Goal: Task Accomplishment & Management: Manage account settings

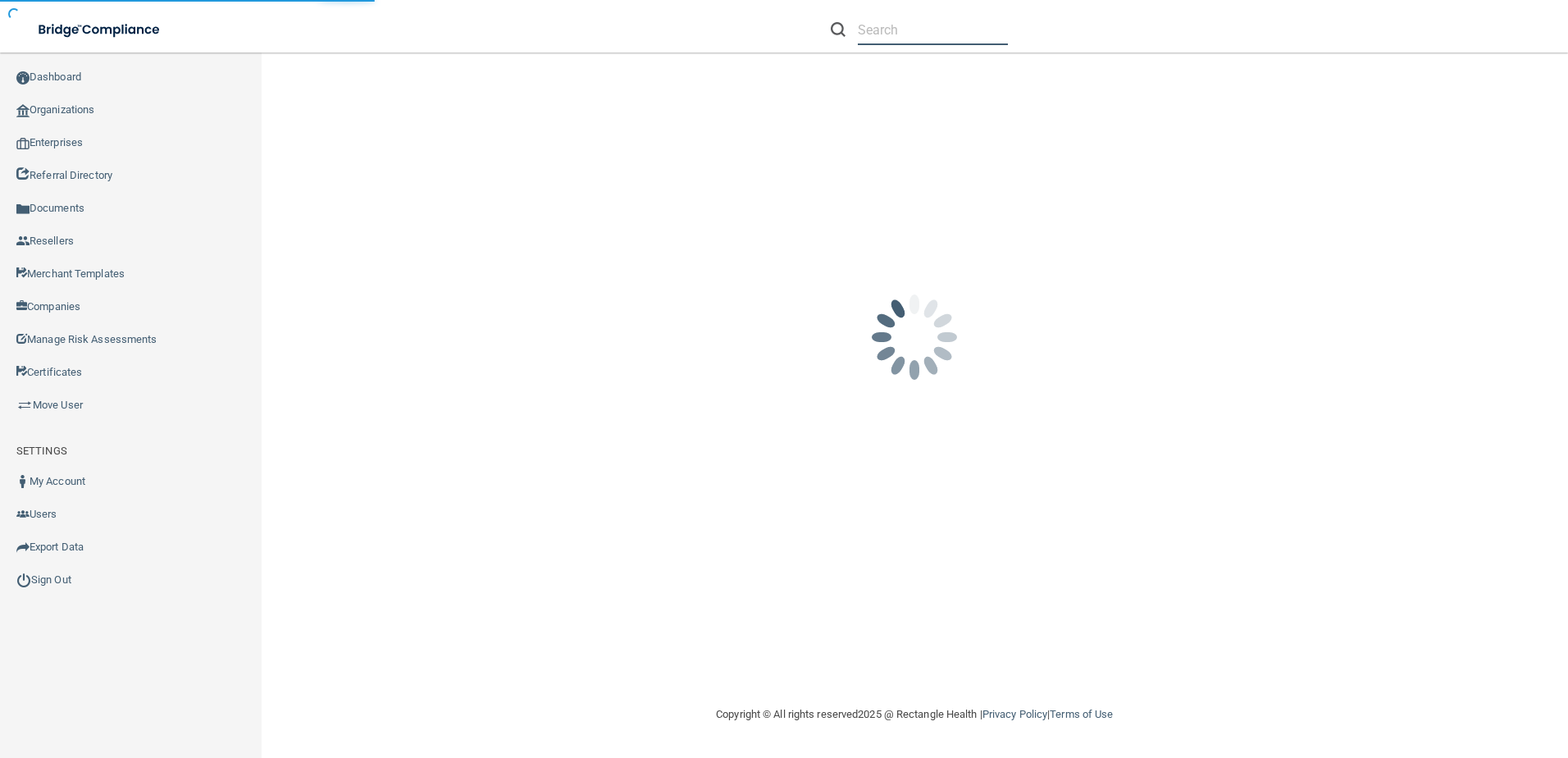
click at [955, 34] on input "text" at bounding box center [933, 30] width 150 height 30
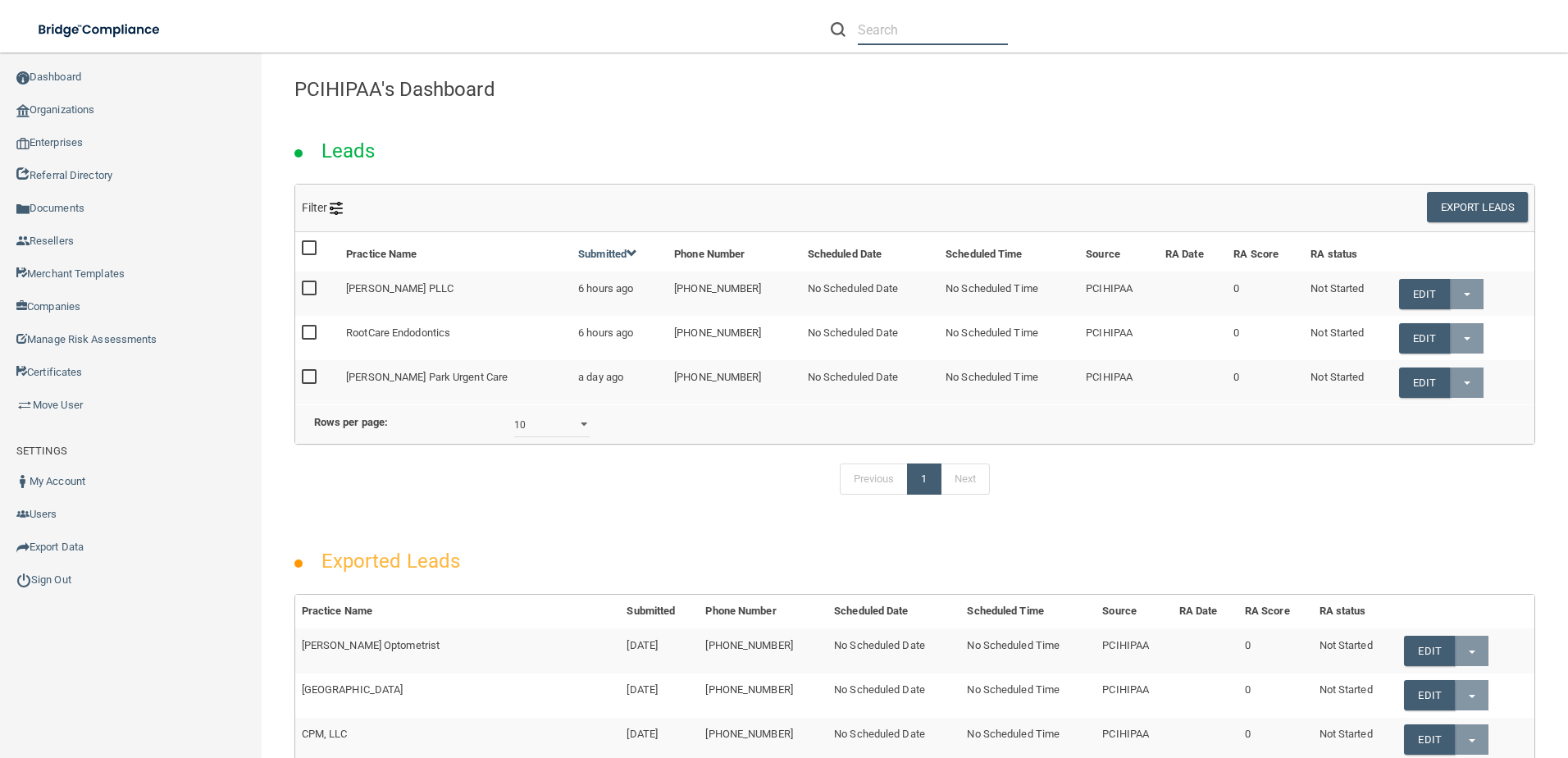
paste input "[MEDICAL_DATA] Medical Associates [PERSON_NAME], DO, Medical Corporation"
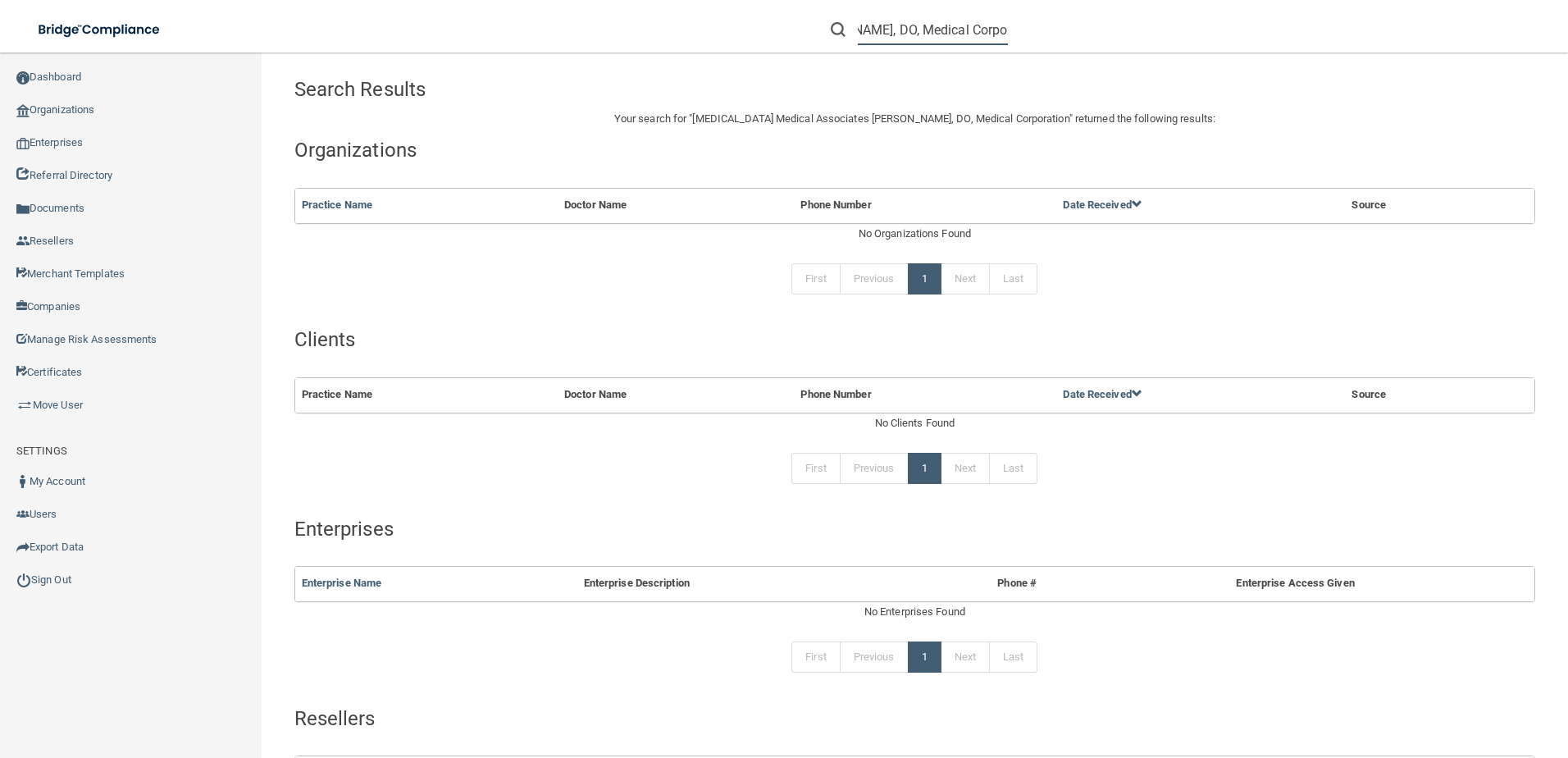
drag, startPoint x: 884, startPoint y: 27, endPoint x: 1332, endPoint y: 32, distance: 448.0
click at [1332, 32] on div "[MEDICAL_DATA] Medical Associates [PERSON_NAME], DO, Medical Corporation" at bounding box center [1112, 30] width 610 height 59
type input "[MEDICAL_DATA] Medical Associates [PERSON_NAME]"
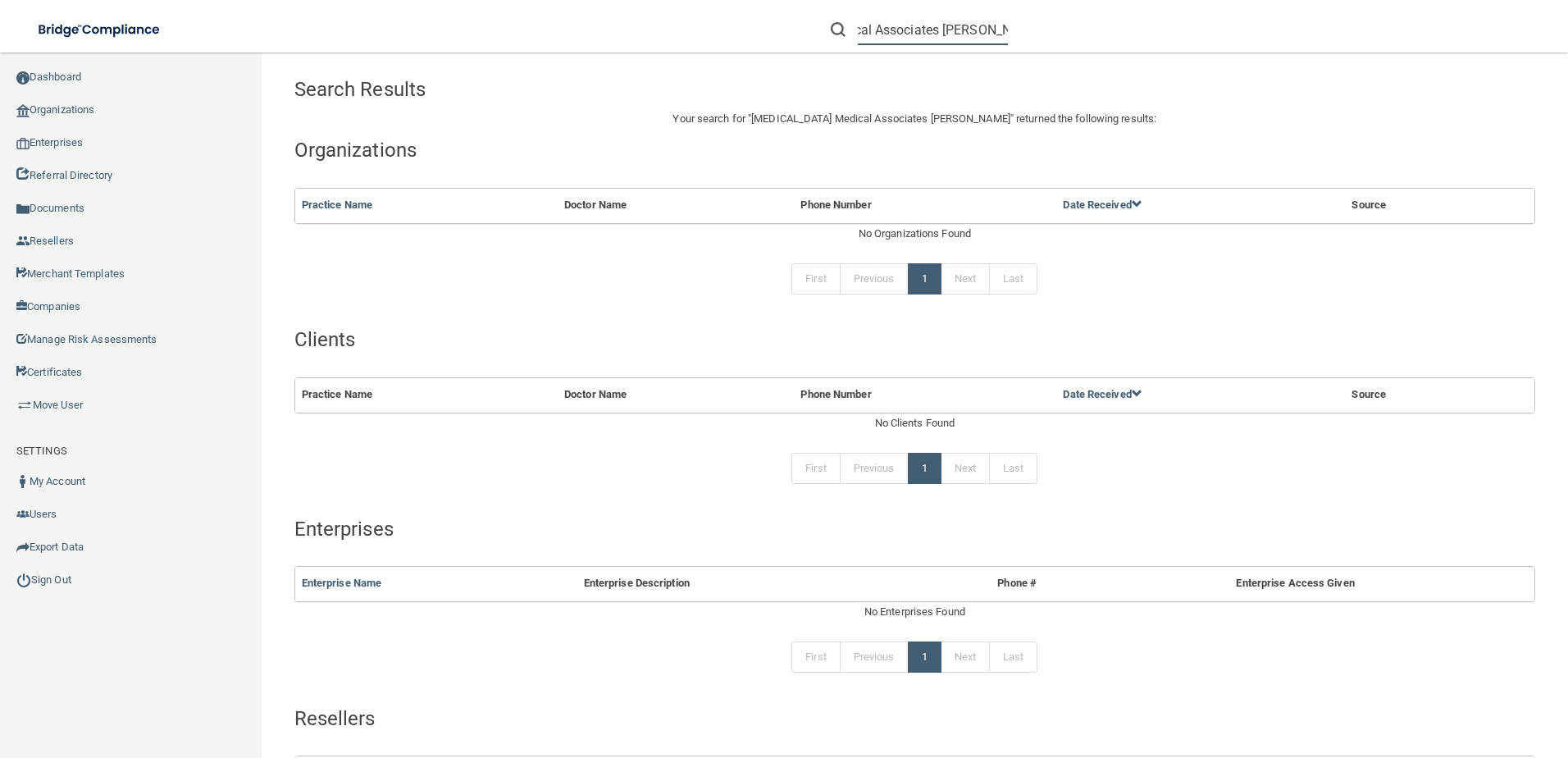
drag, startPoint x: 858, startPoint y: 28, endPoint x: 1178, endPoint y: 29, distance: 320.0
click at [1178, 29] on div "[MEDICAL_DATA] Medical Associates [PERSON_NAME]" at bounding box center [1112, 30] width 610 height 59
paste input "[PHONE_NUMBER]"
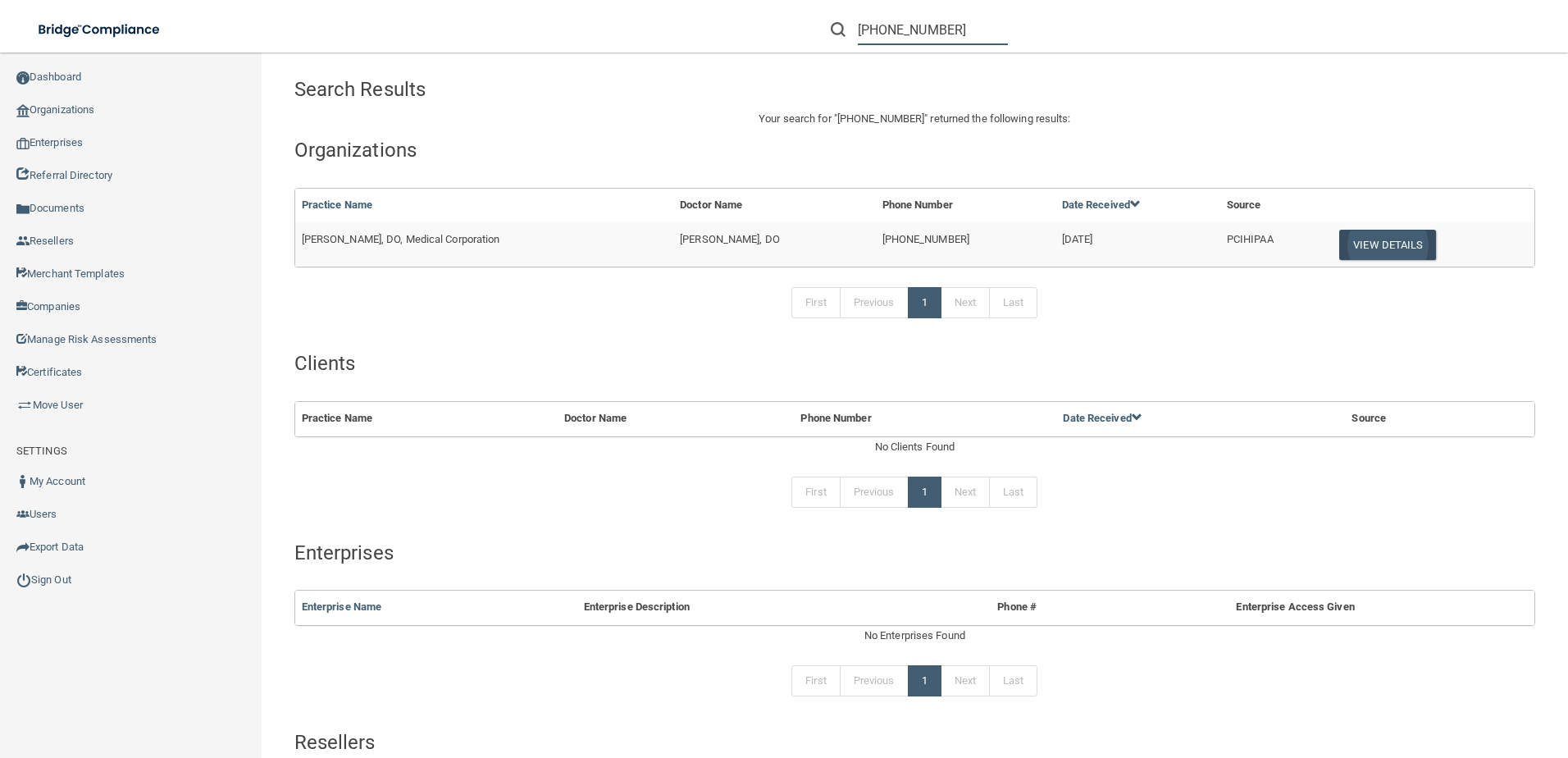
type input "[PHONE_NUMBER]"
click at [1339, 248] on button "View Details" at bounding box center [1387, 245] width 97 height 30
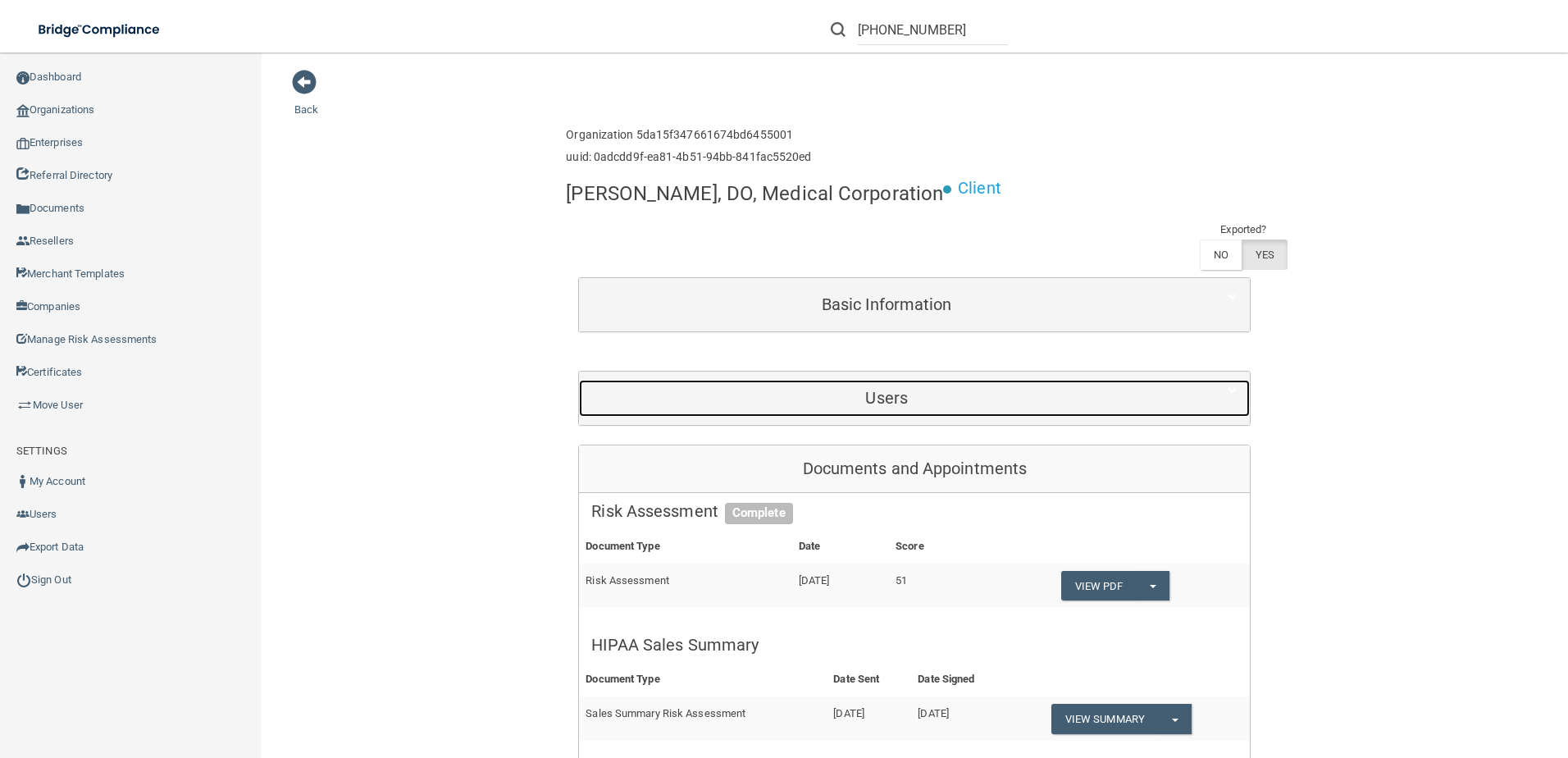
click at [825, 409] on div "Users" at bounding box center [886, 397] width 615 height 37
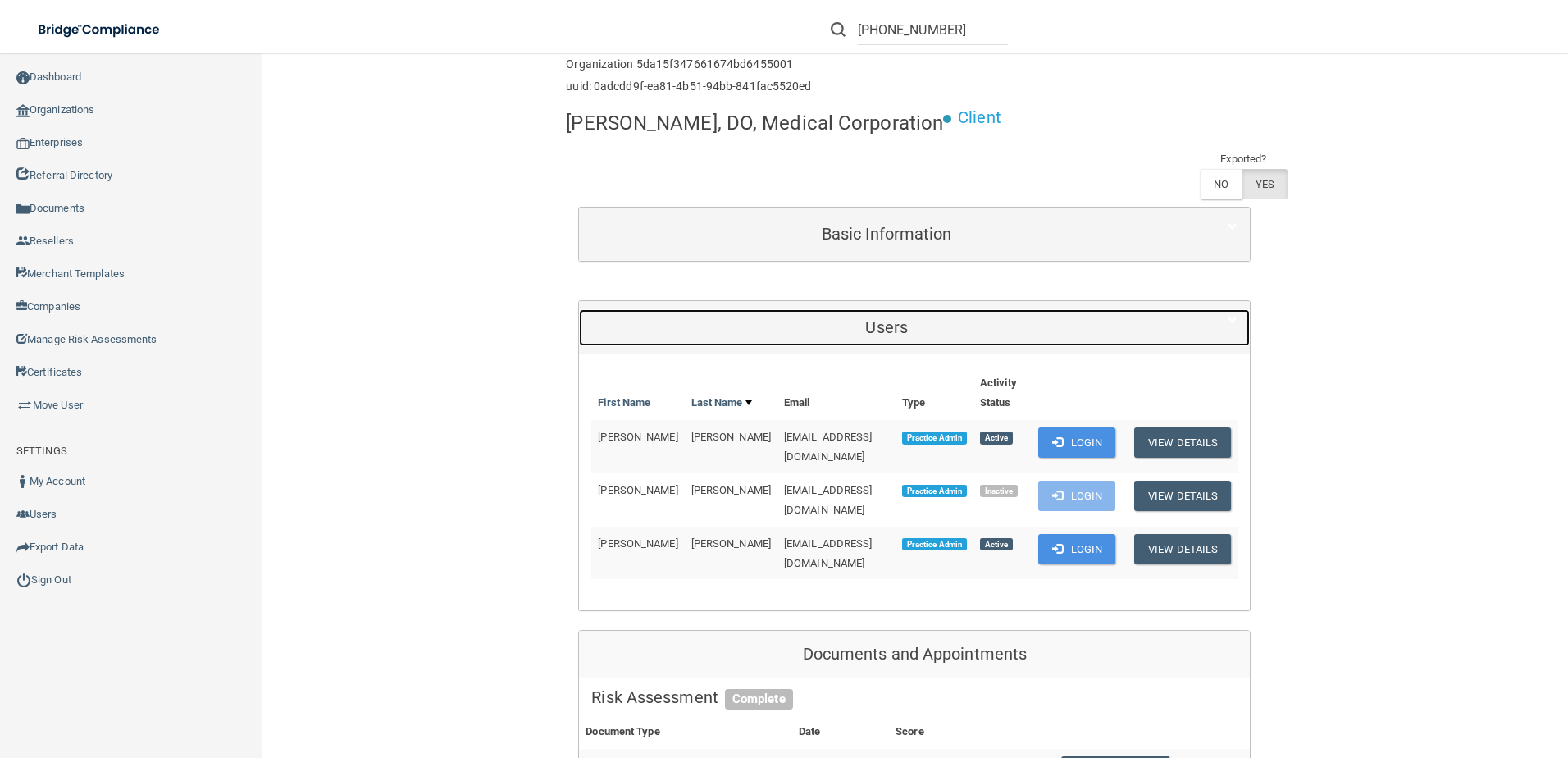
scroll to position [164, 0]
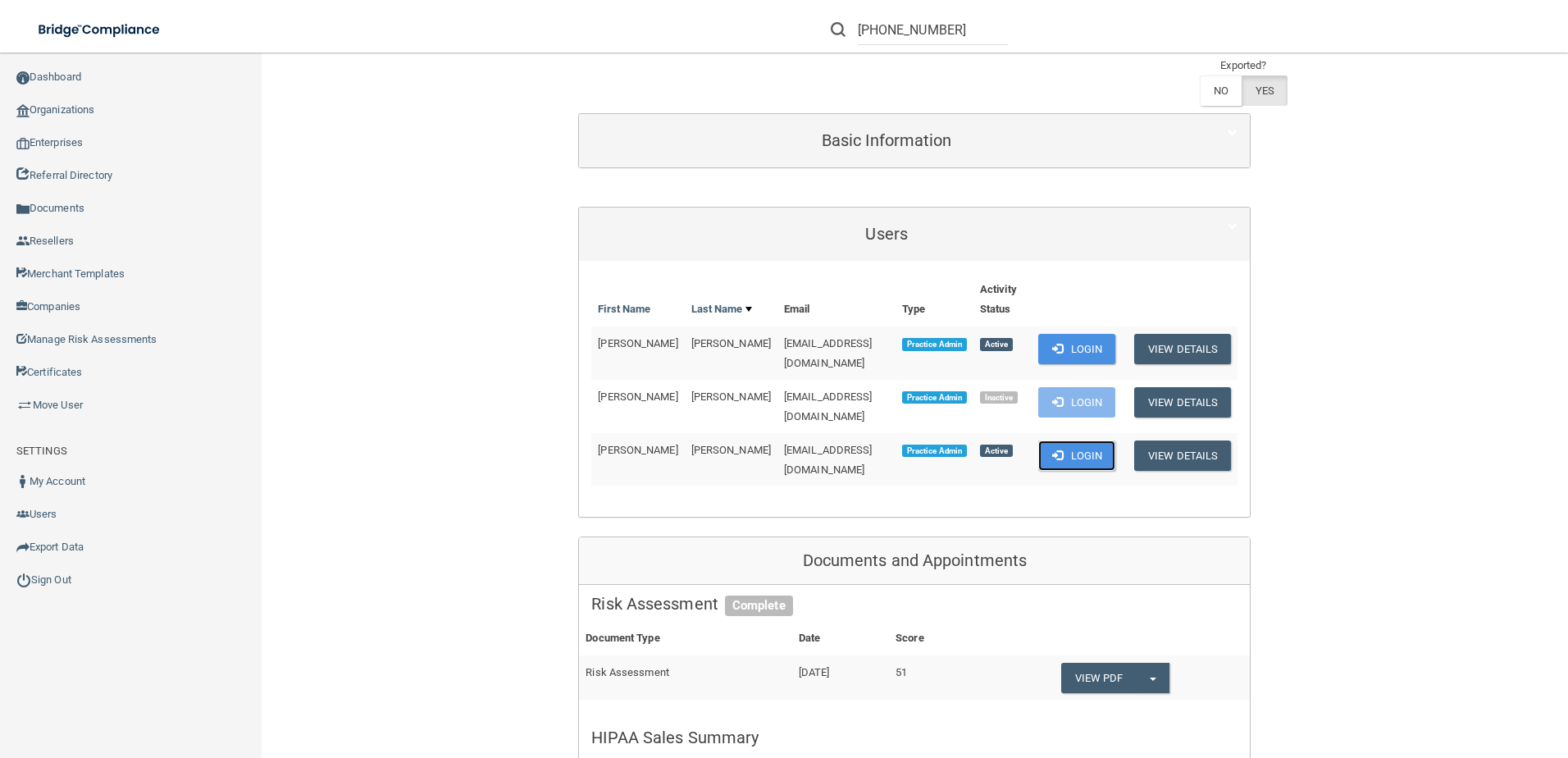
click at [1079, 440] on button "Login" at bounding box center [1077, 456] width 78 height 30
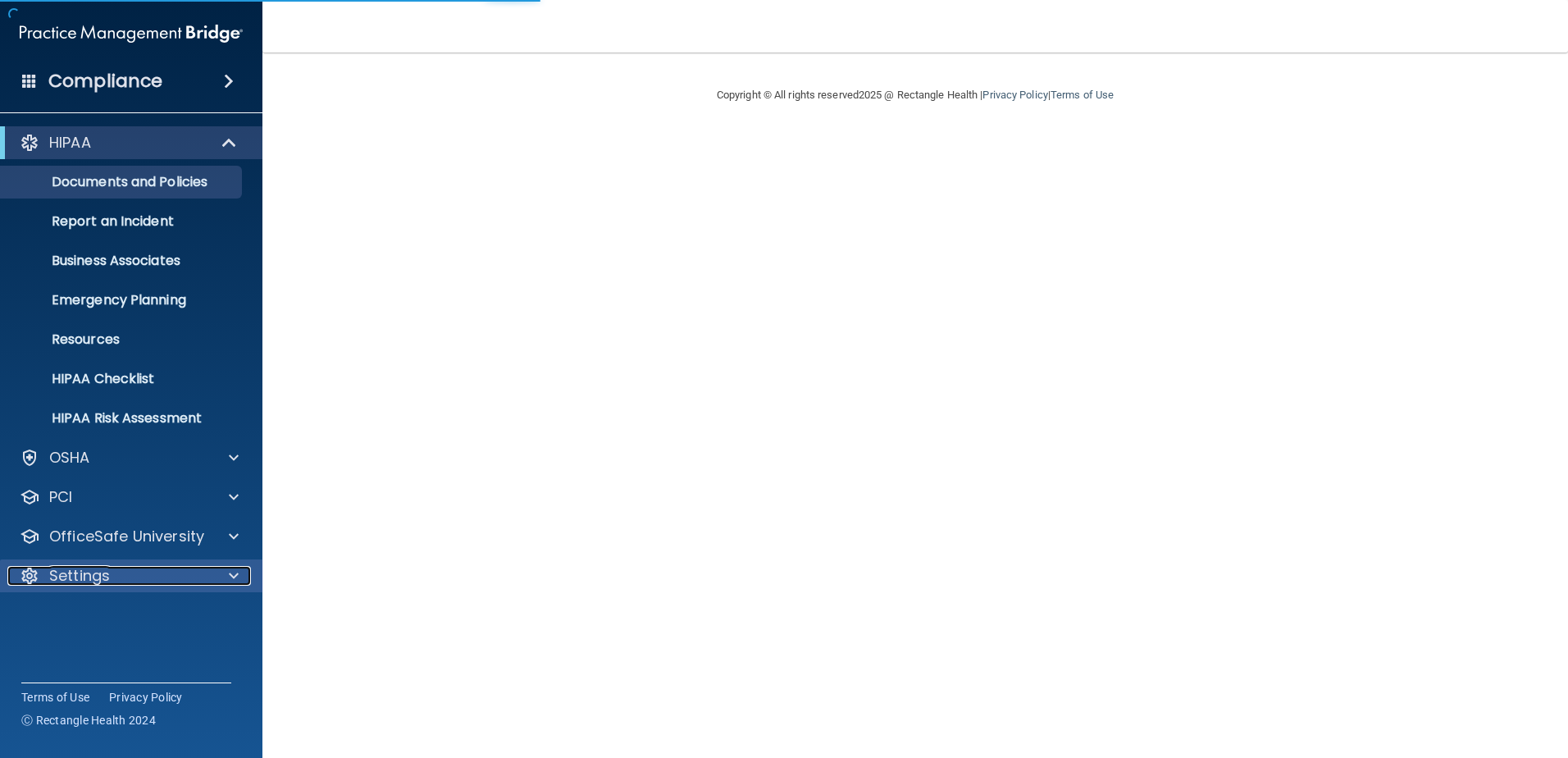
click at [171, 574] on div "Settings" at bounding box center [108, 575] width 203 height 20
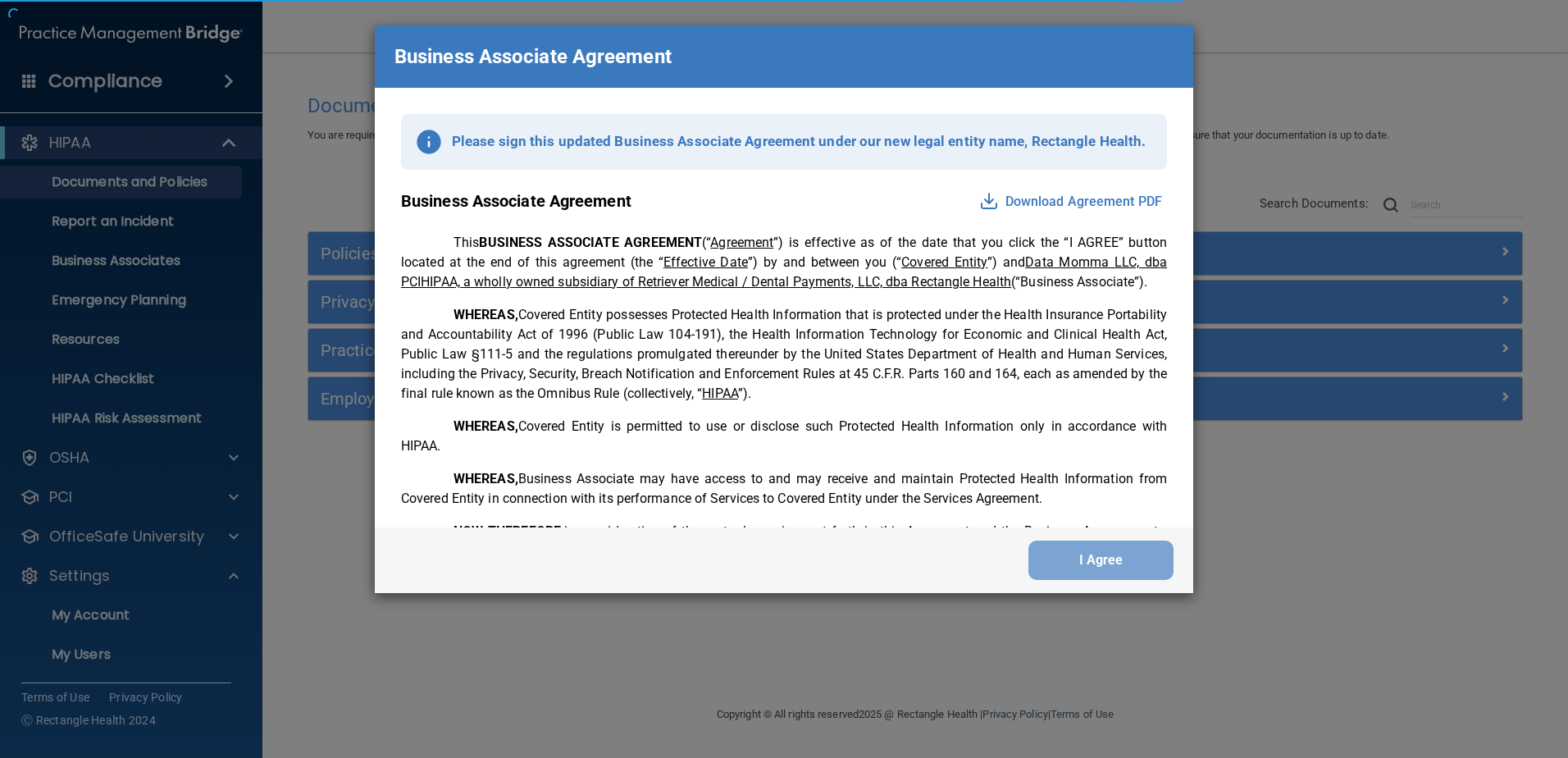
click at [169, 650] on div "Business Associate Agreement Please sign this updated Business Associate Agreem…" at bounding box center [784, 379] width 1568 height 758
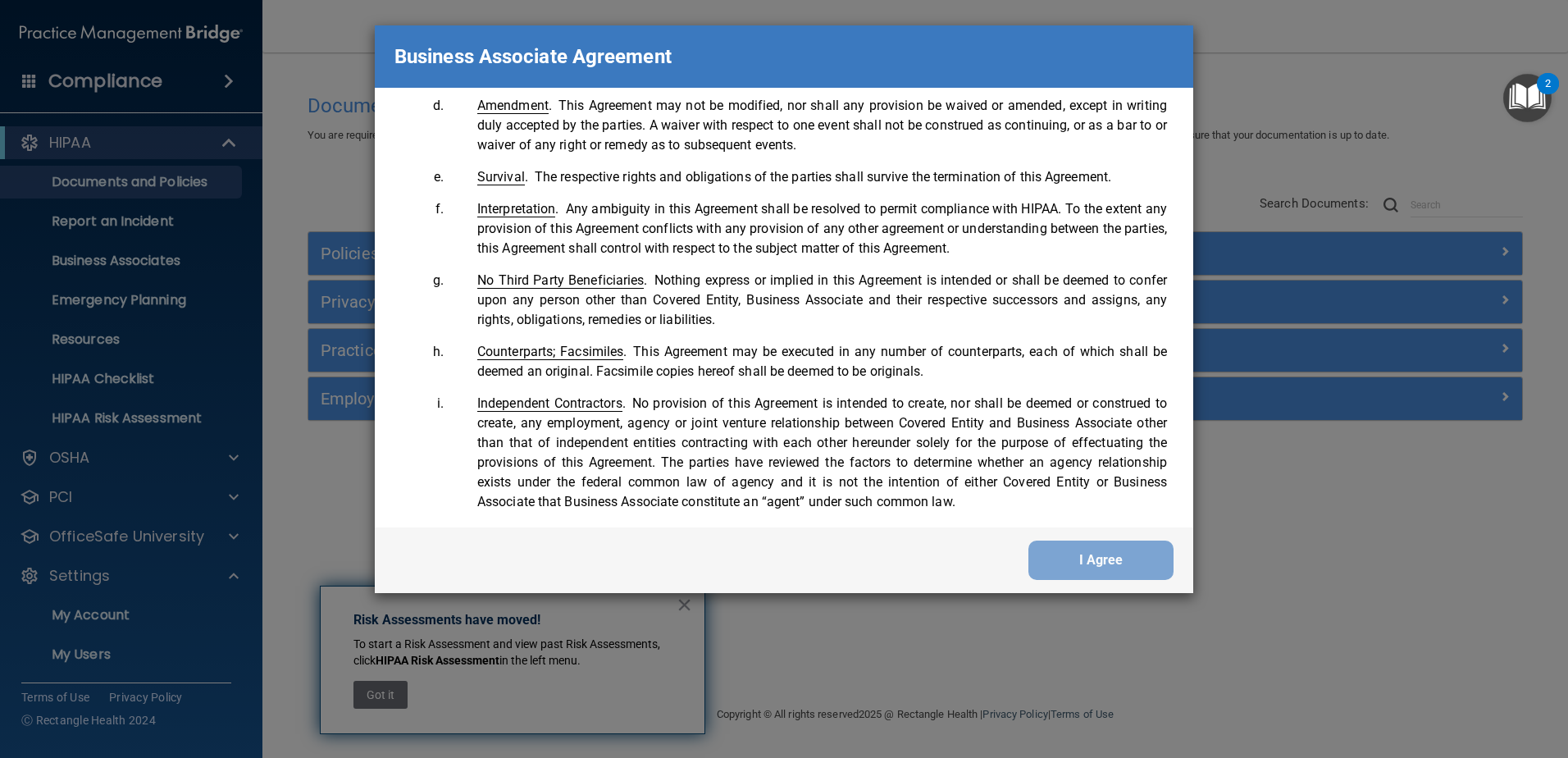
scroll to position [3344, 0]
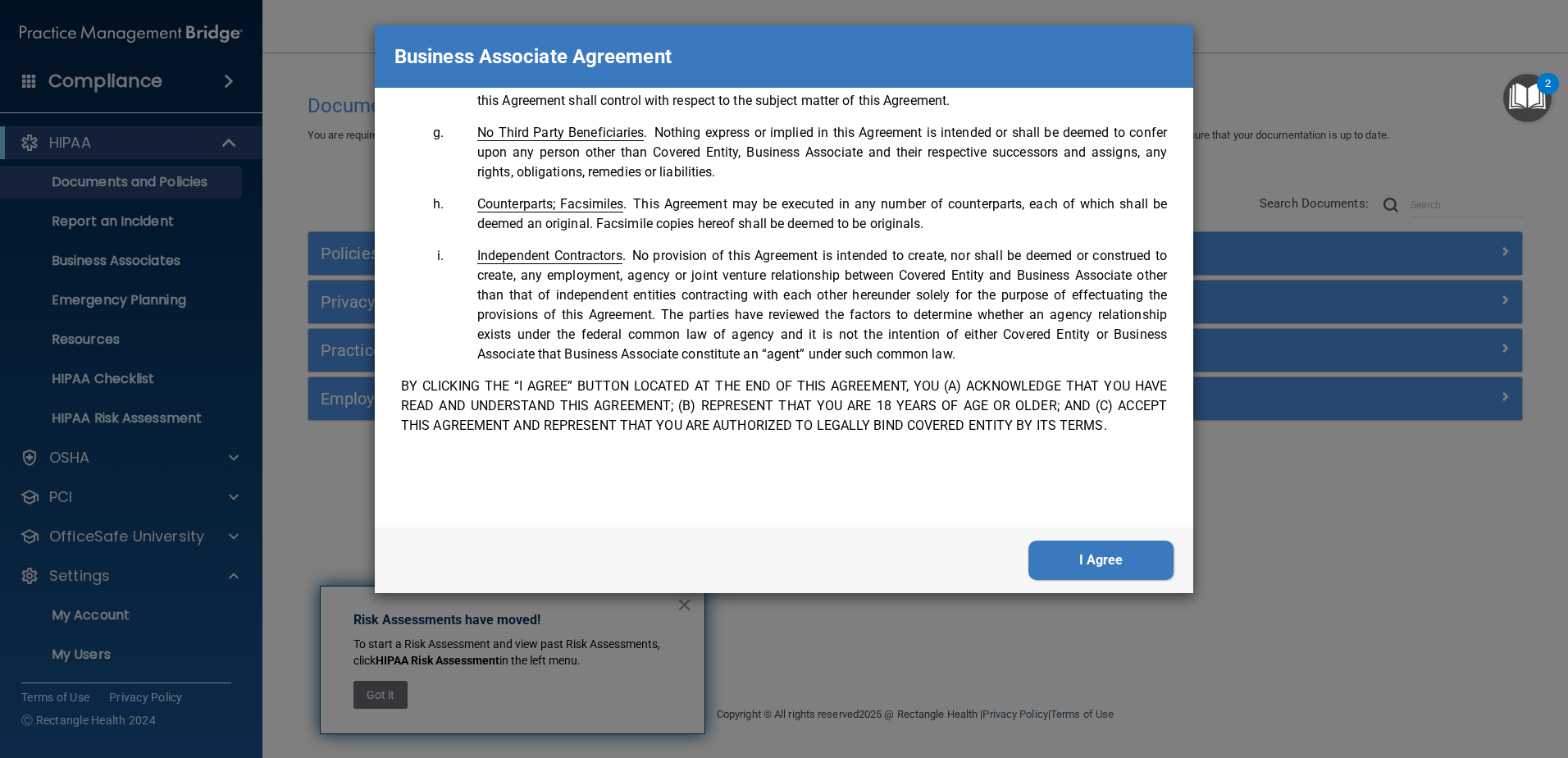
click at [1108, 557] on button "I Agree" at bounding box center [1101, 560] width 145 height 39
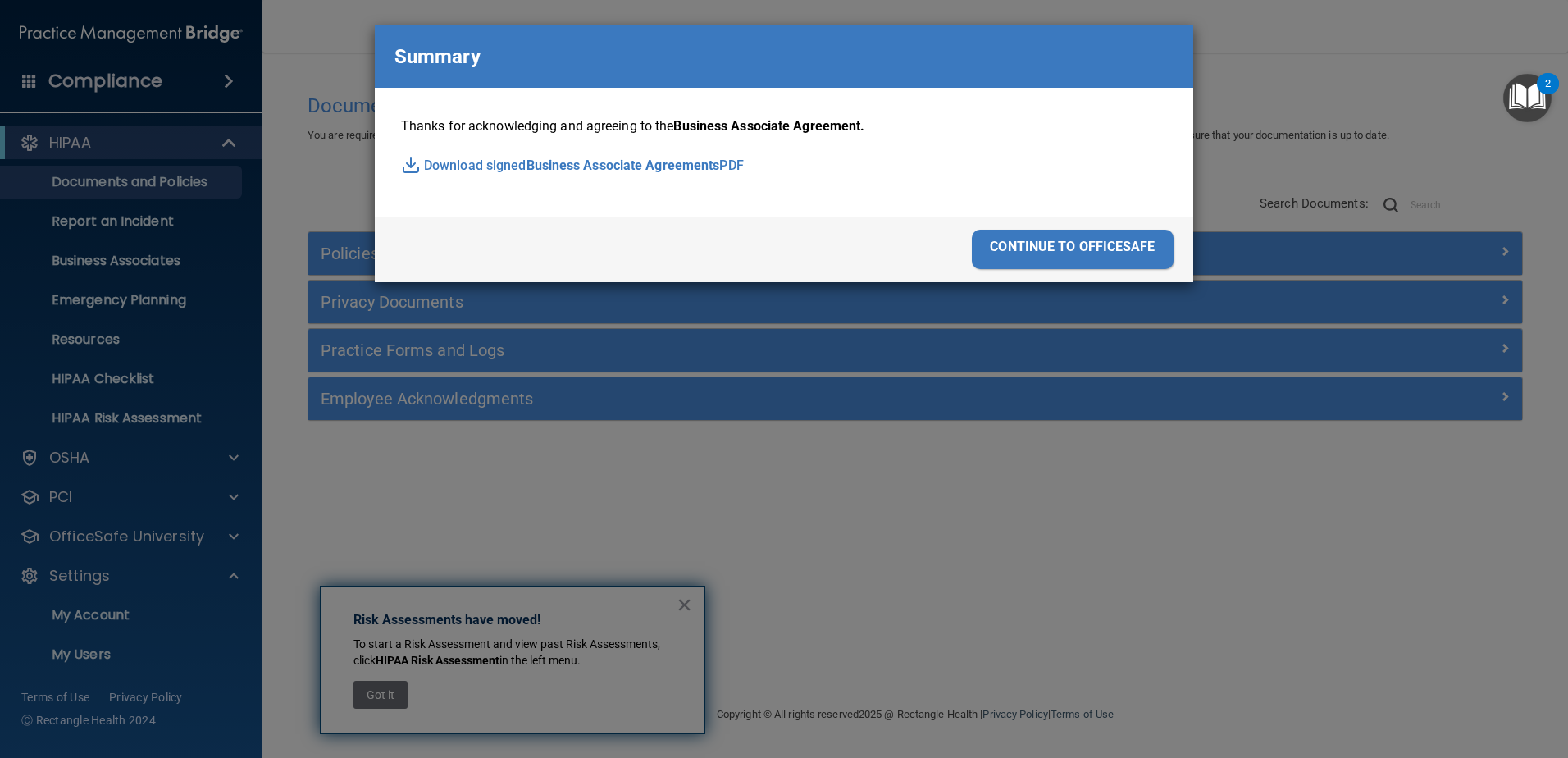
click at [1060, 251] on div "continue to officesafe" at bounding box center [1072, 250] width 201 height 39
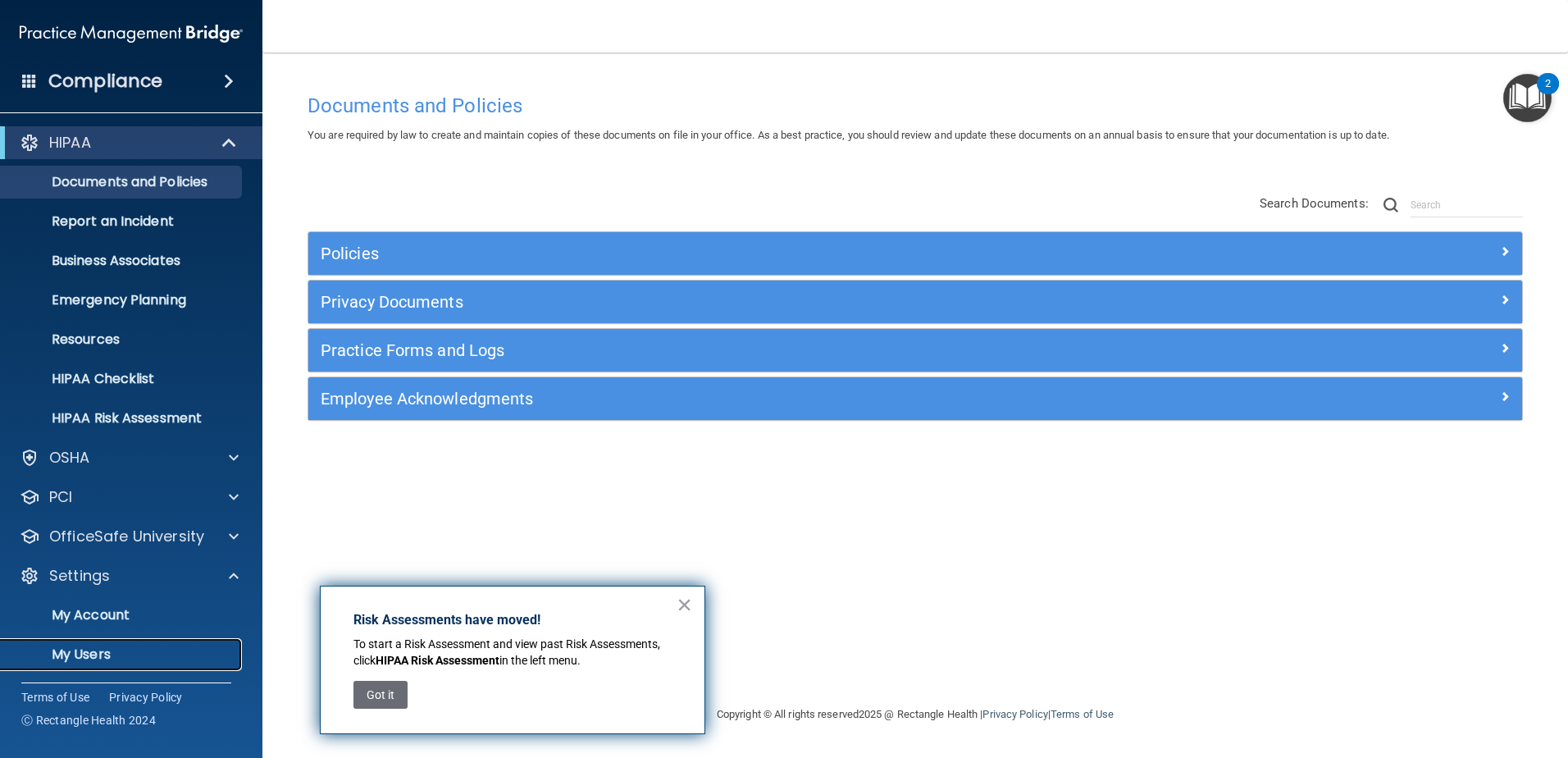
click at [144, 663] on link "My Users" at bounding box center [113, 654] width 259 height 33
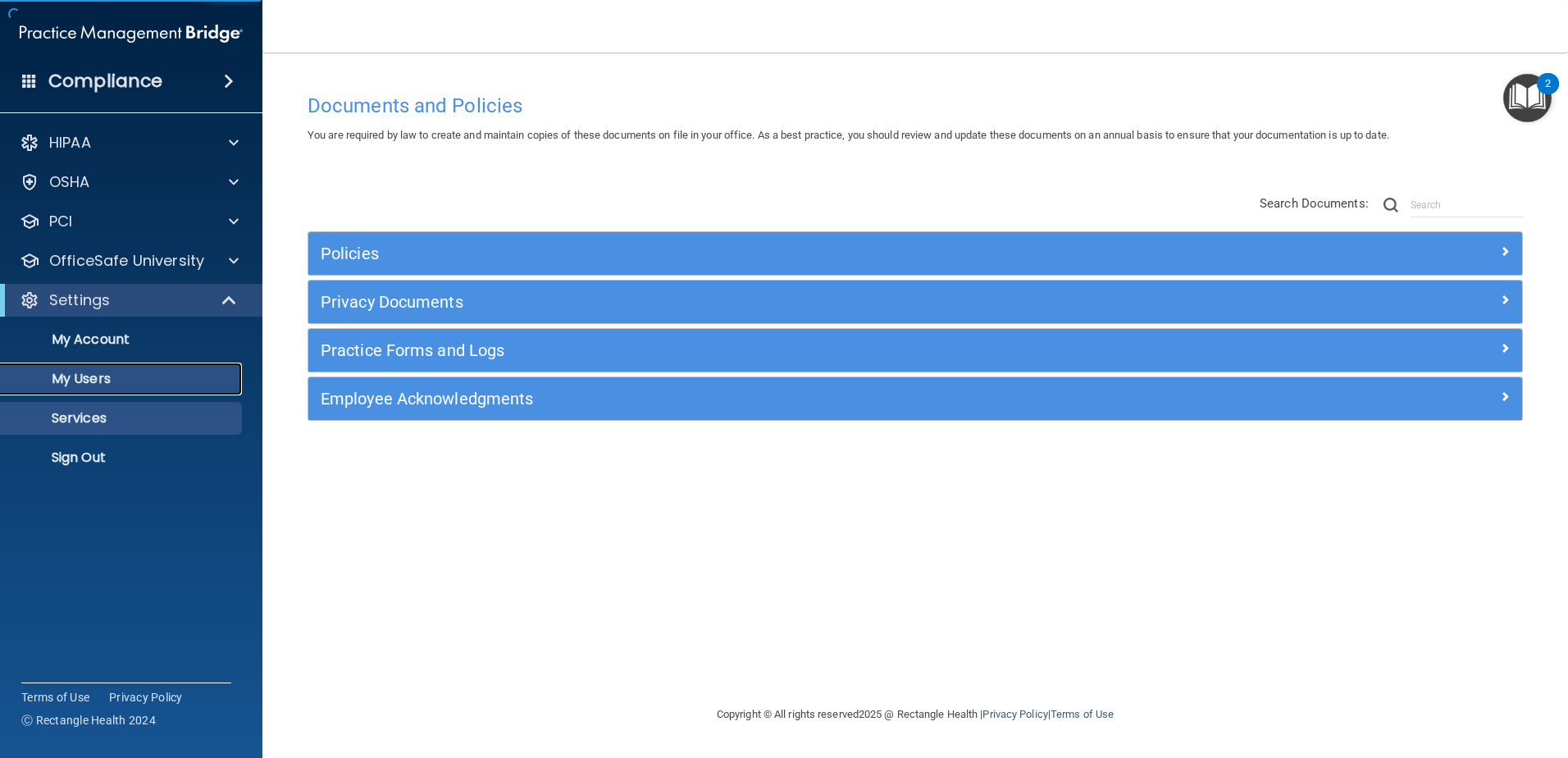
select select "20"
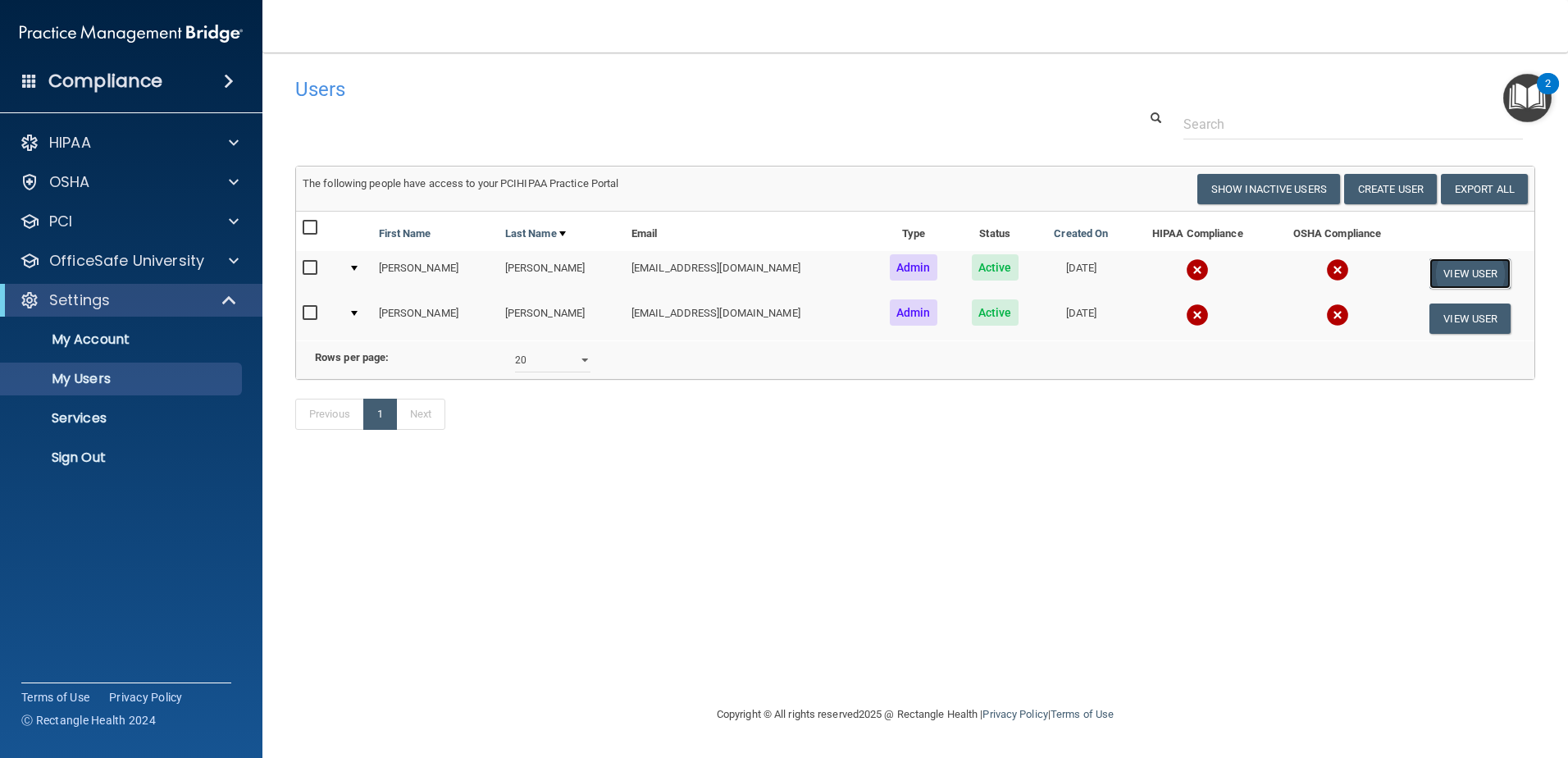
click at [1450, 268] on button "View User" at bounding box center [1470, 274] width 81 height 30
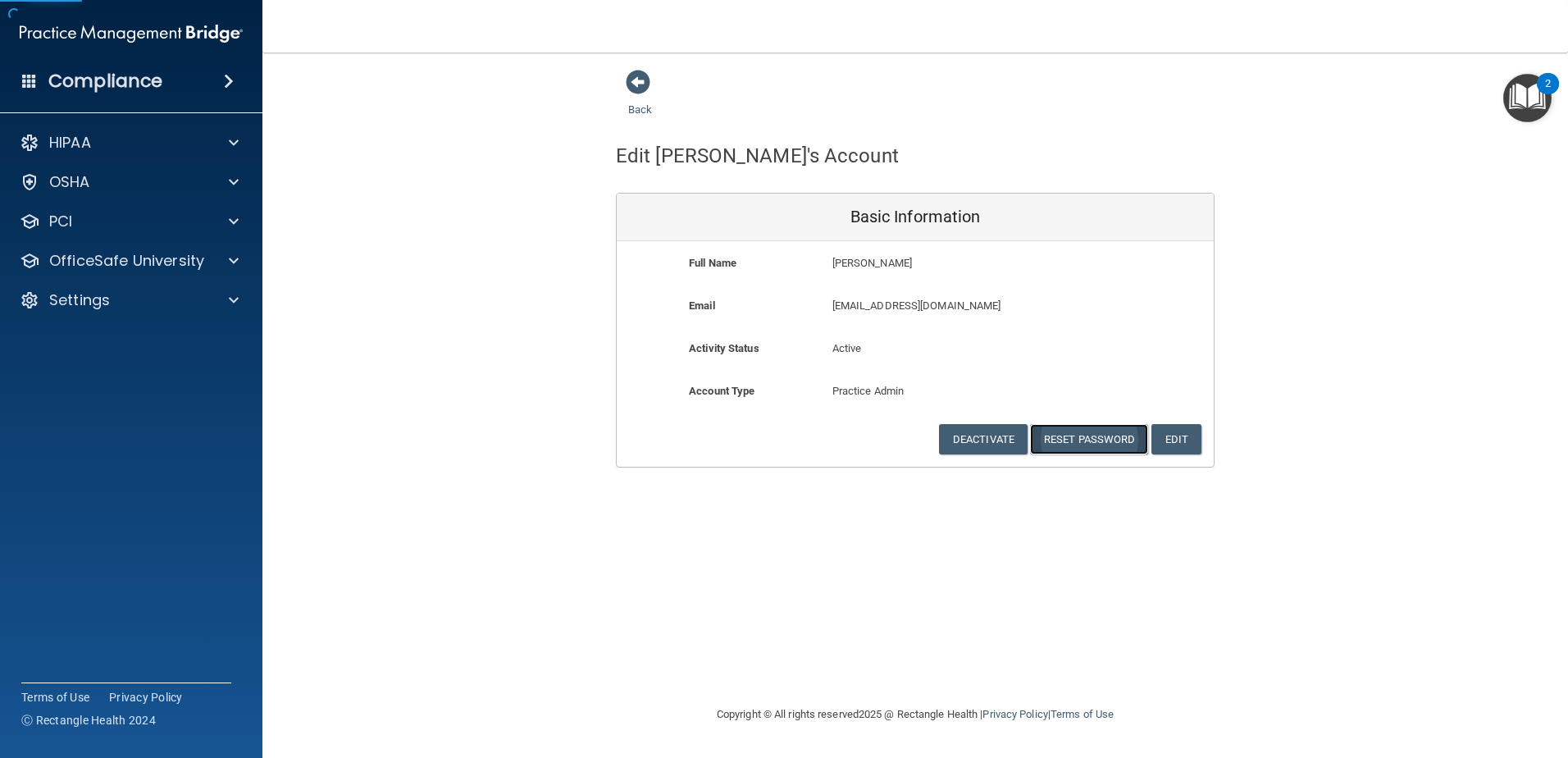
click at [1088, 434] on button "Reset Password" at bounding box center [1089, 439] width 118 height 30
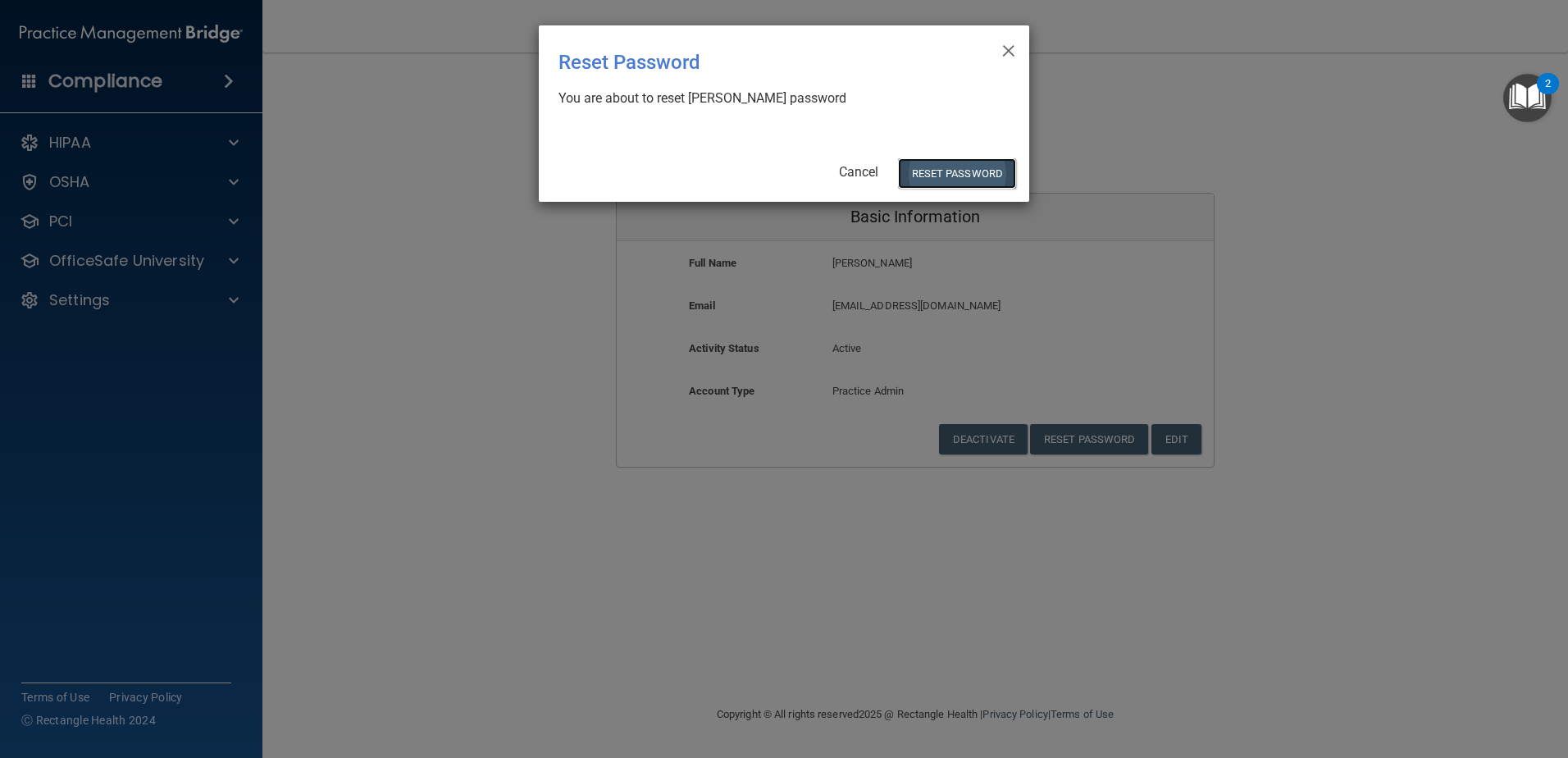
click at [942, 167] on button "Reset Password" at bounding box center [957, 174] width 118 height 30
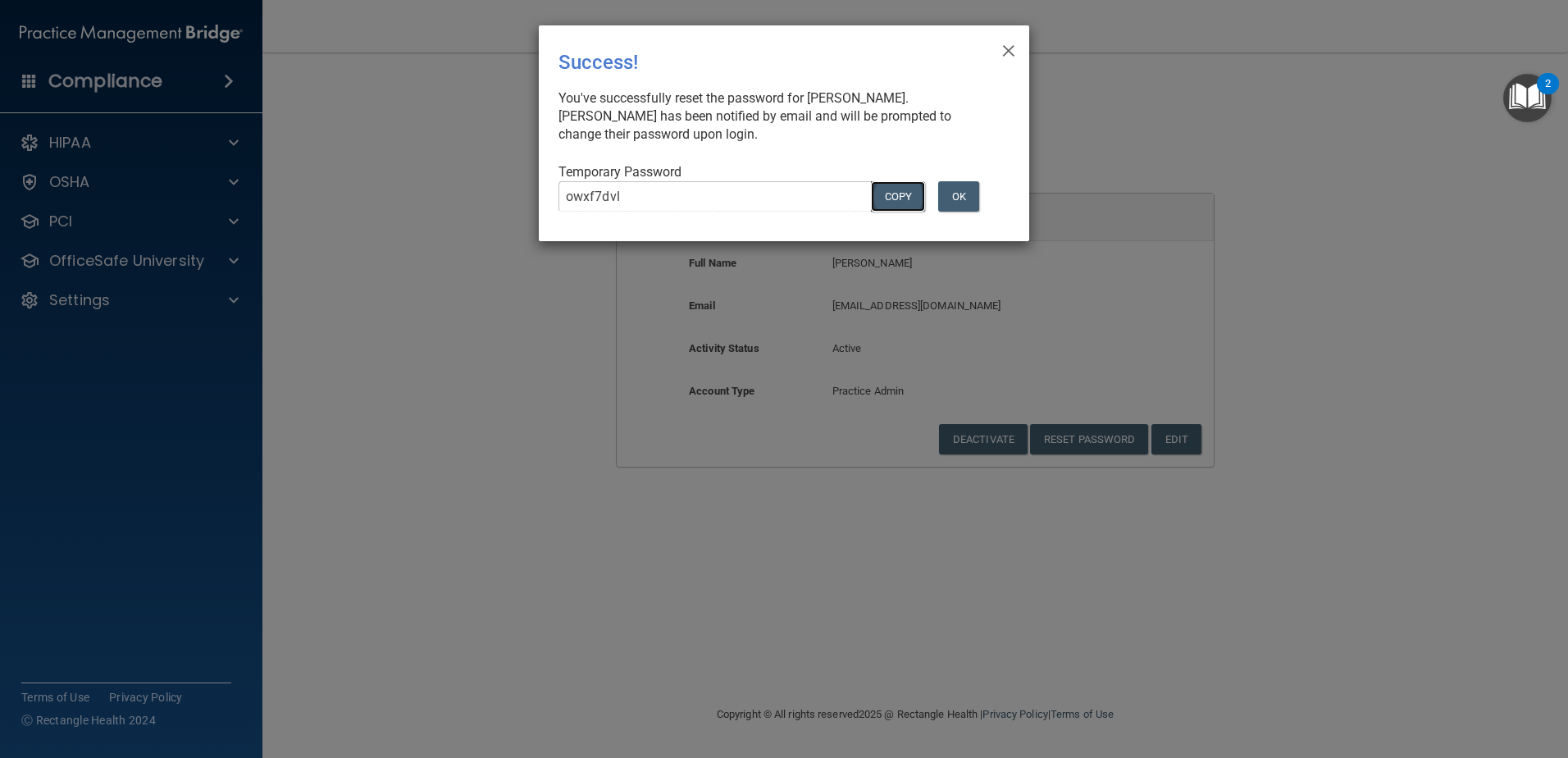
click at [892, 191] on button "COPY" at bounding box center [898, 197] width 54 height 30
click at [1003, 53] on span "×" at bounding box center [1009, 48] width 14 height 33
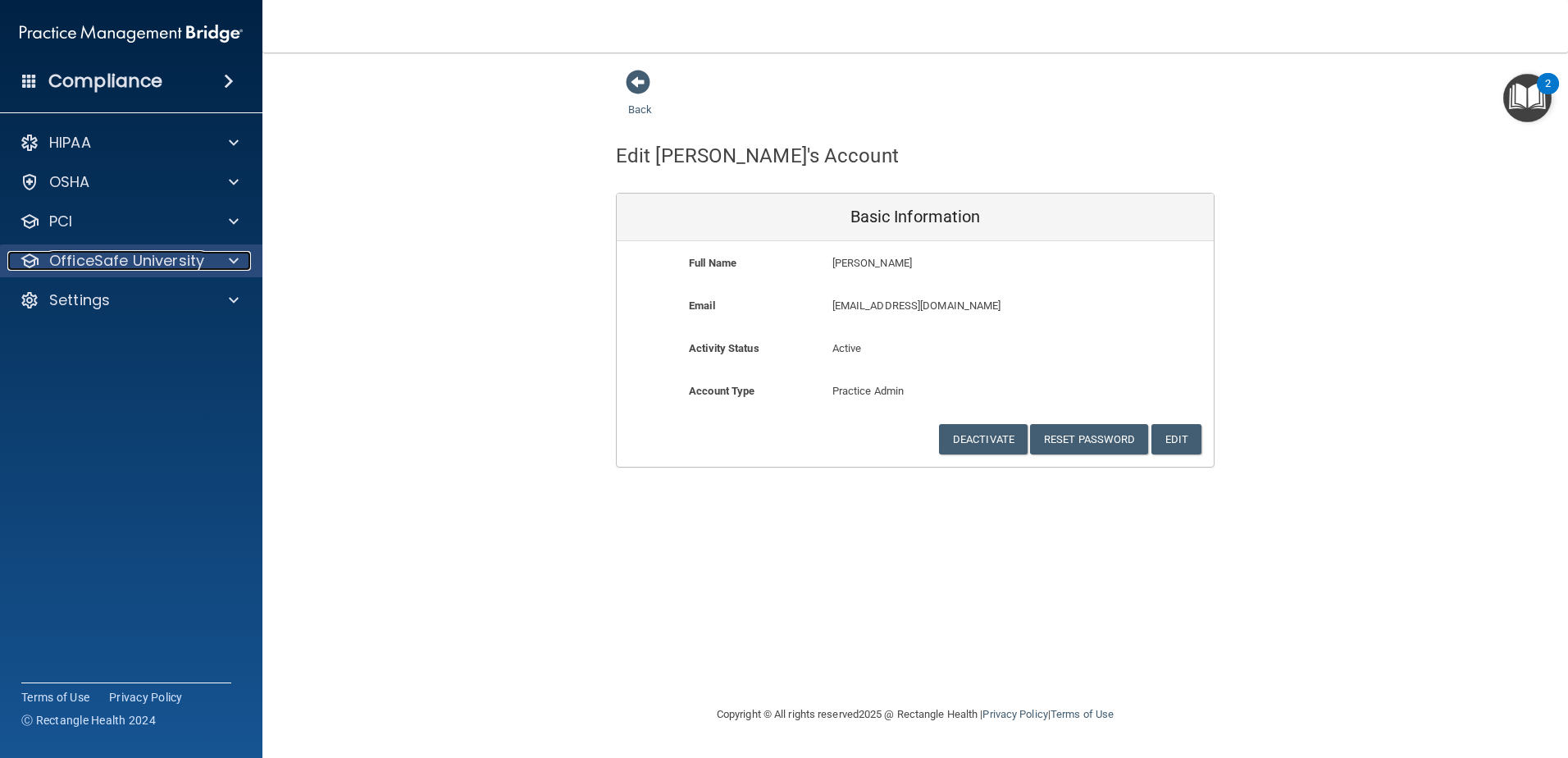
click at [223, 265] on div at bounding box center [232, 260] width 41 height 20
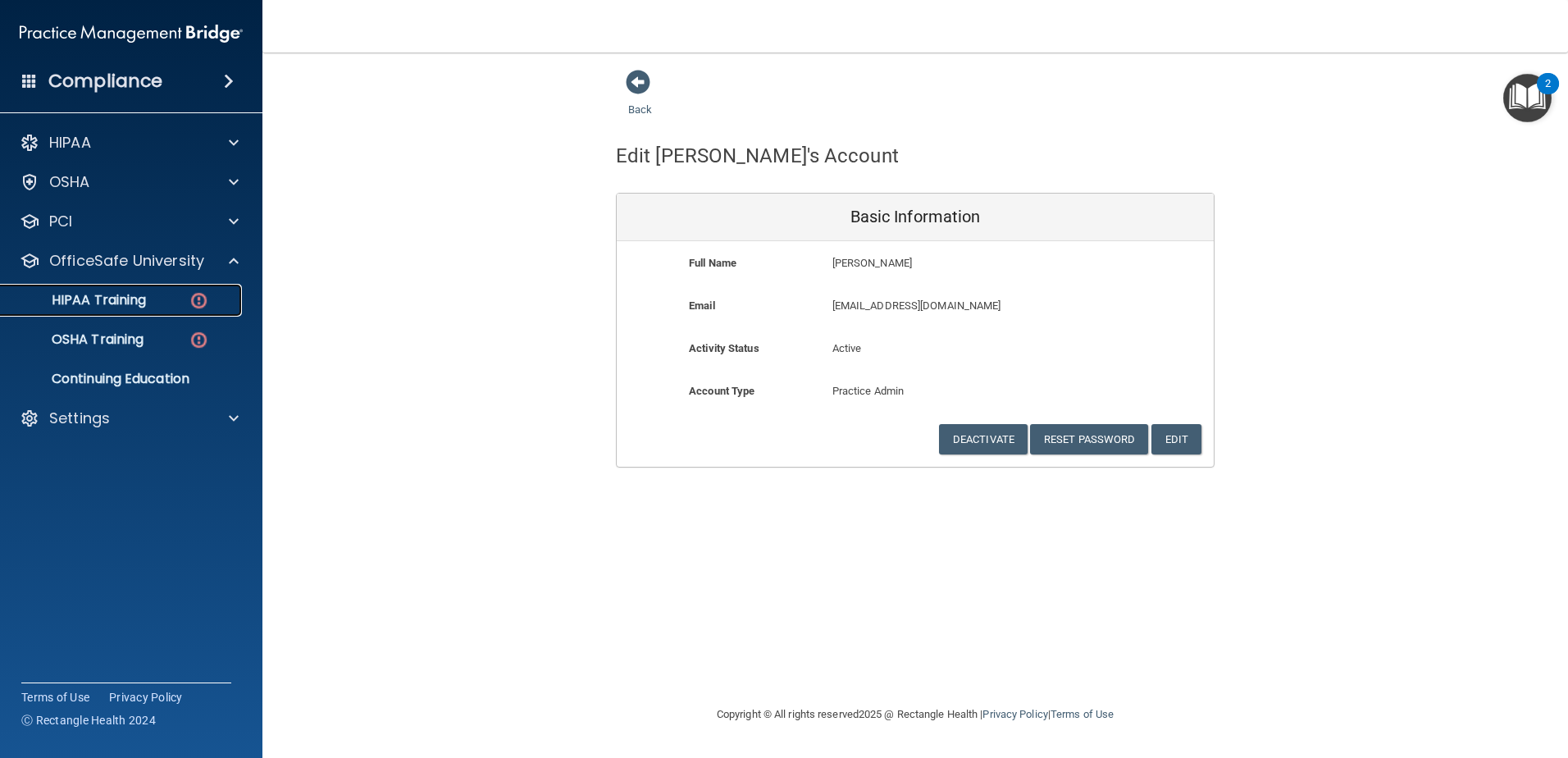
click at [122, 312] on link "HIPAA Training" at bounding box center [113, 300] width 259 height 33
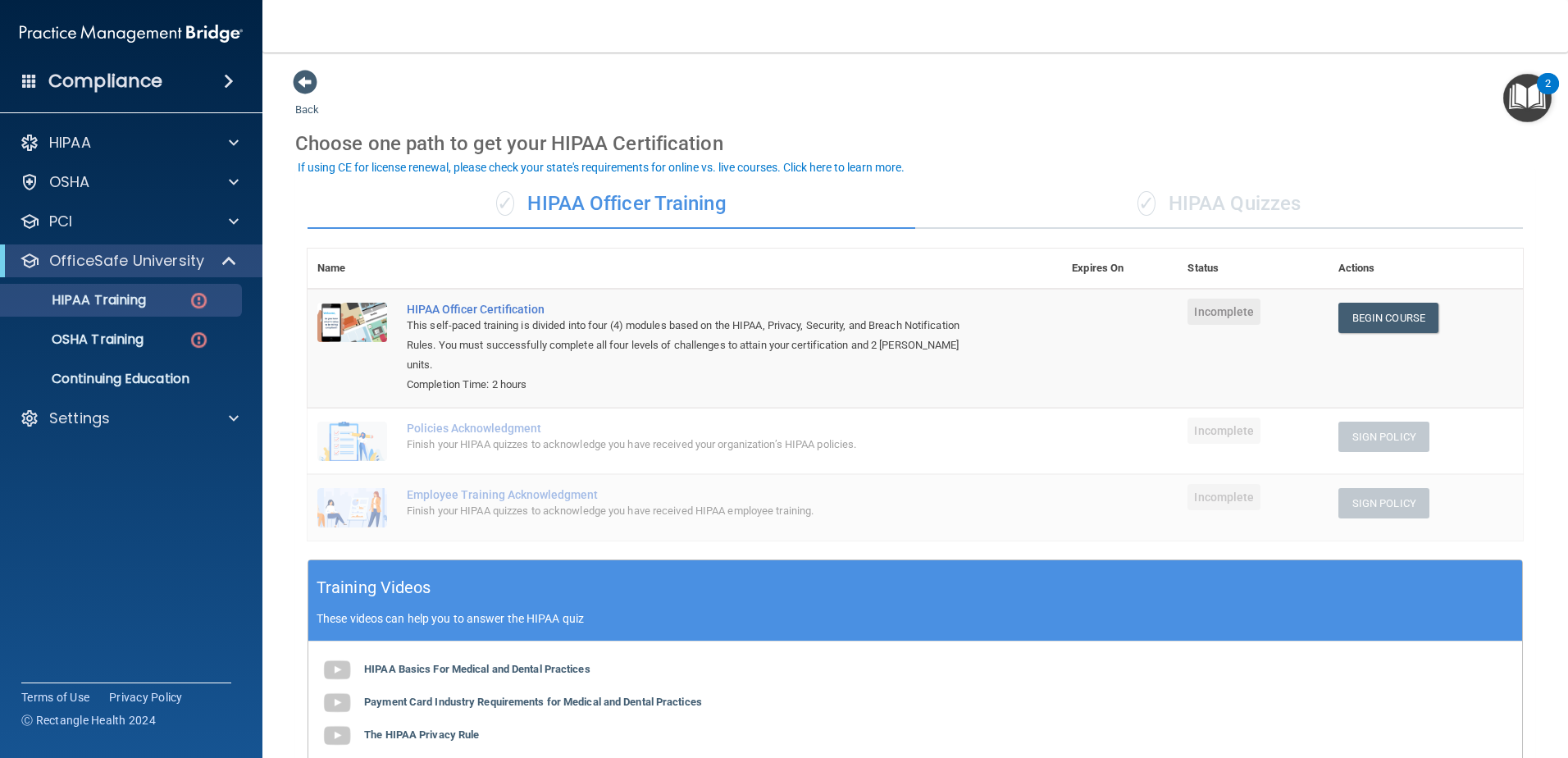
click at [1138, 215] on span "✓" at bounding box center [1146, 203] width 18 height 24
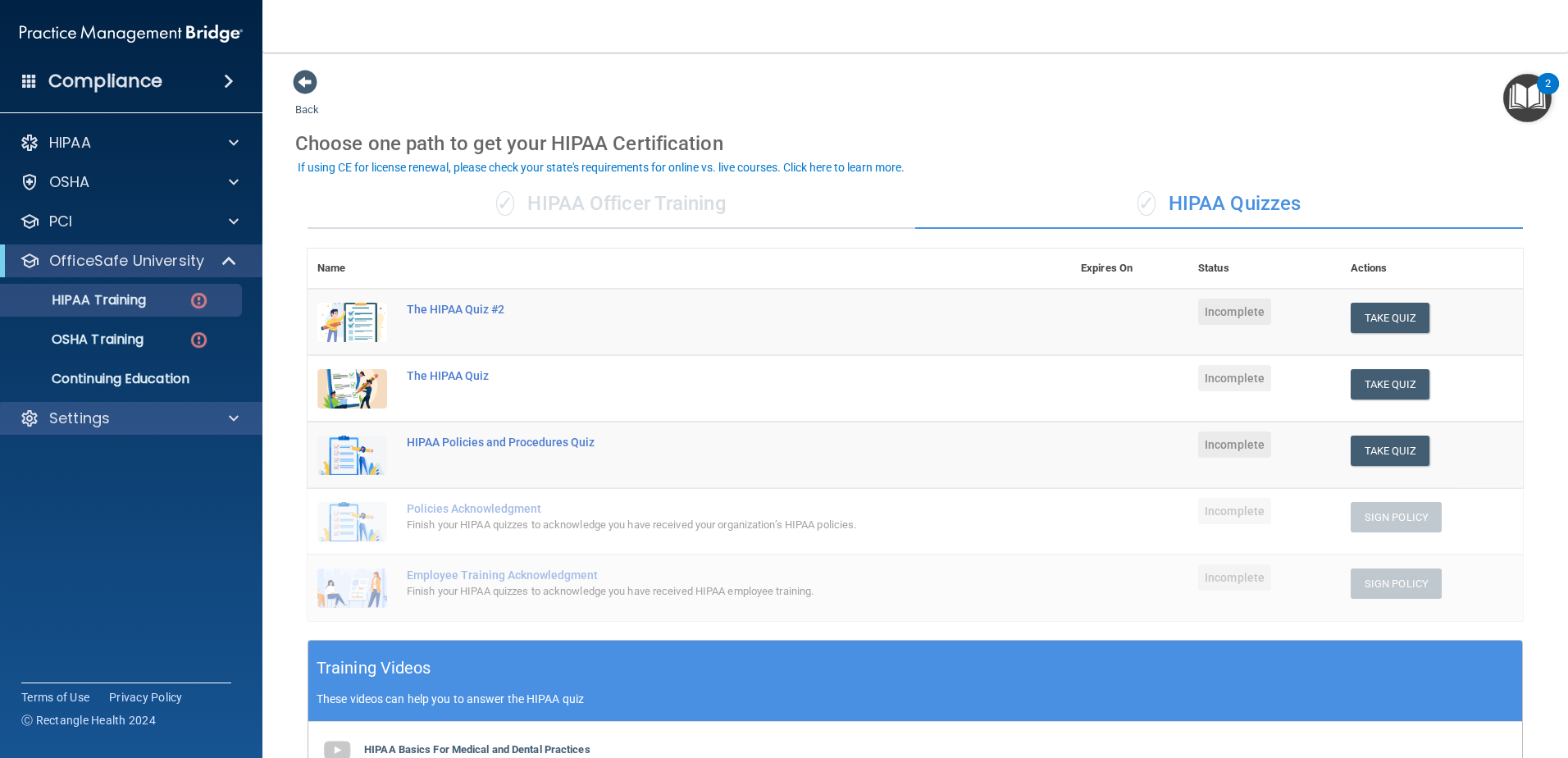
click at [182, 430] on div "Settings" at bounding box center [132, 418] width 263 height 33
click at [211, 415] on div at bounding box center [232, 418] width 41 height 20
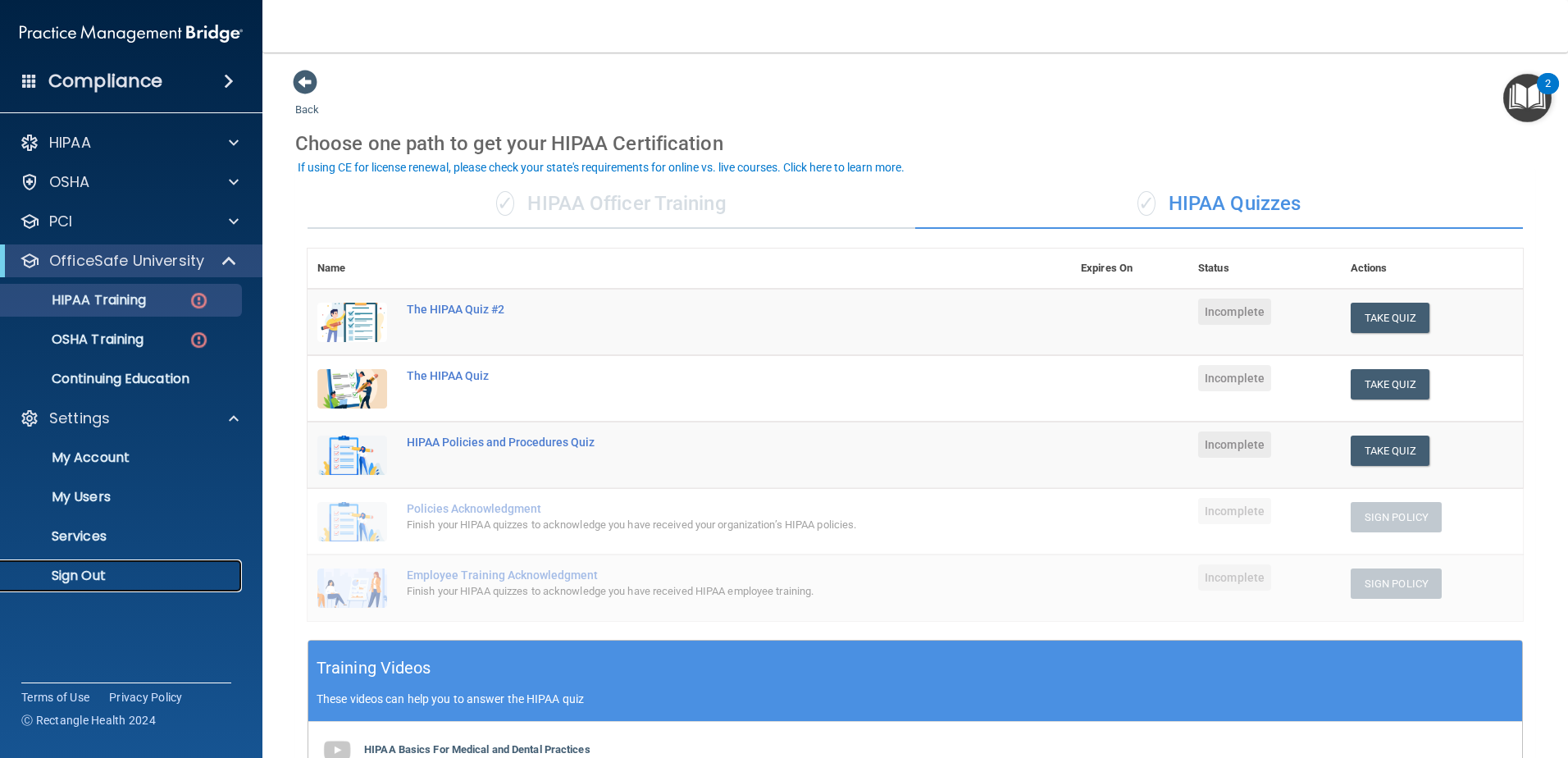
click at [167, 571] on p "Sign Out" at bounding box center [123, 575] width 224 height 16
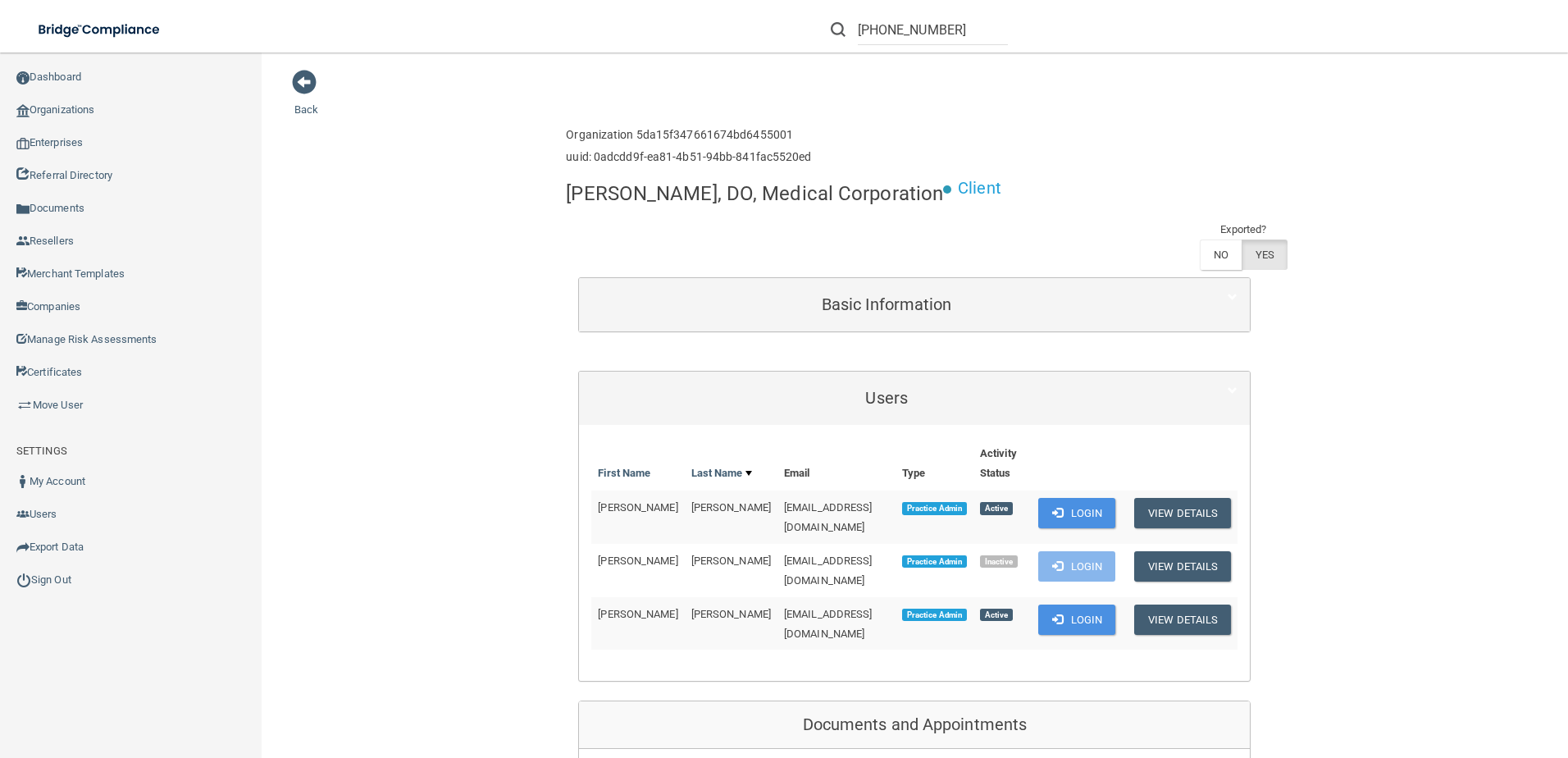
scroll to position [164, 0]
